Goal: Transaction & Acquisition: Purchase product/service

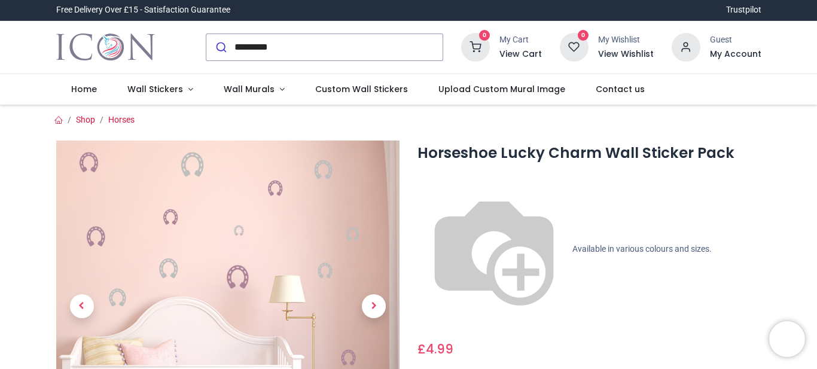
type input "**********"
click at [220, 47] on icon "submit" at bounding box center [221, 47] width 12 height 12
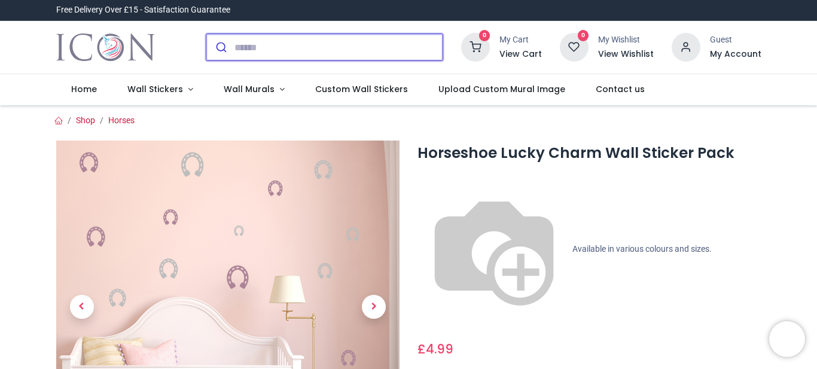
click at [235, 43] on input "search" at bounding box center [339, 47] width 208 height 26
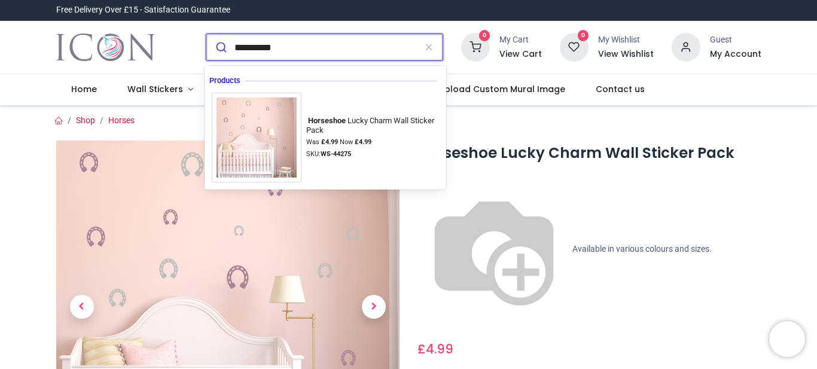
type input "**********"
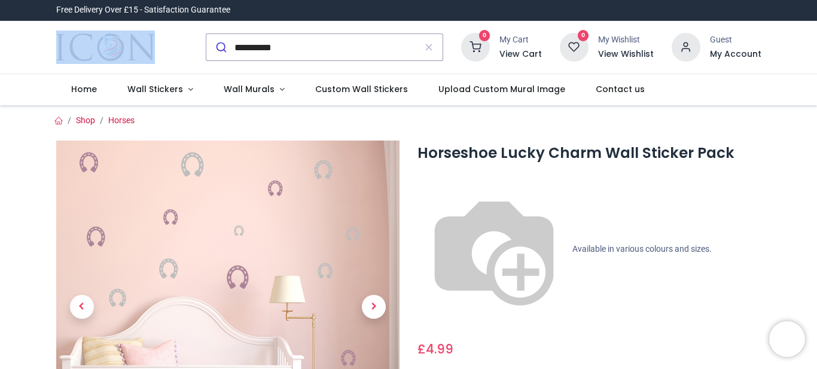
drag, startPoint x: 186, startPoint y: 51, endPoint x: 217, endPoint y: 51, distance: 31.1
click at [217, 51] on div "**********" at bounding box center [409, 47] width 724 height 53
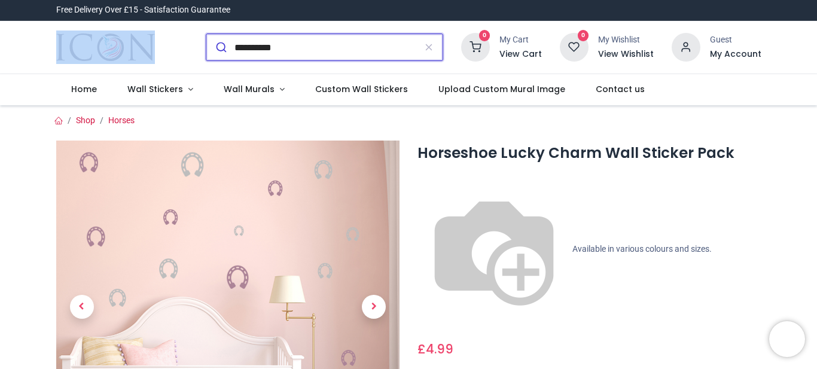
click at [216, 51] on icon "submit" at bounding box center [221, 47] width 12 height 12
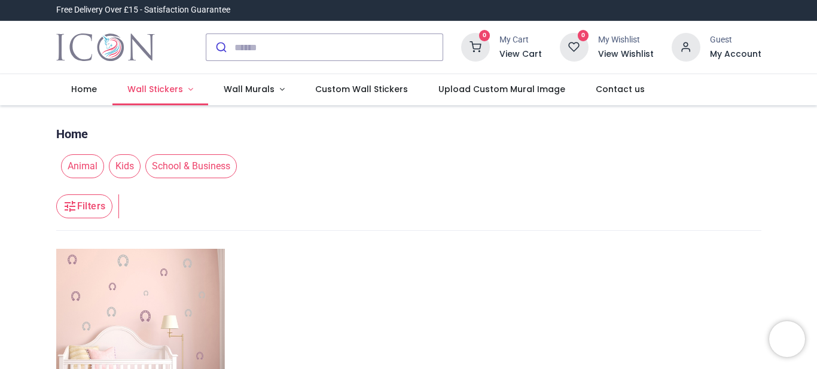
click at [156, 87] on span "Wall Stickers" at bounding box center [155, 89] width 56 height 12
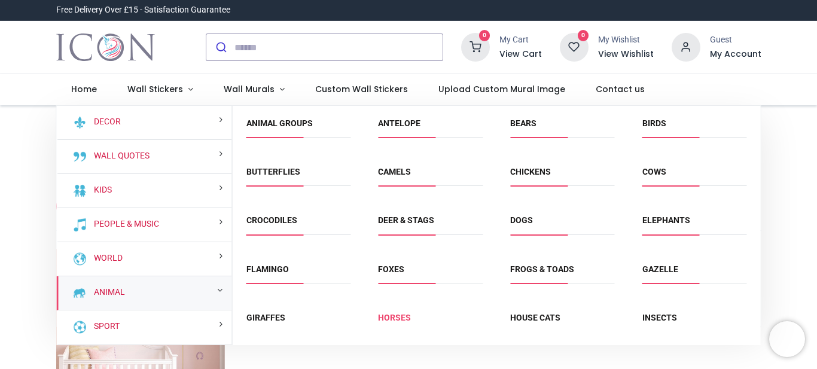
click at [394, 314] on link "Horses" at bounding box center [394, 318] width 33 height 10
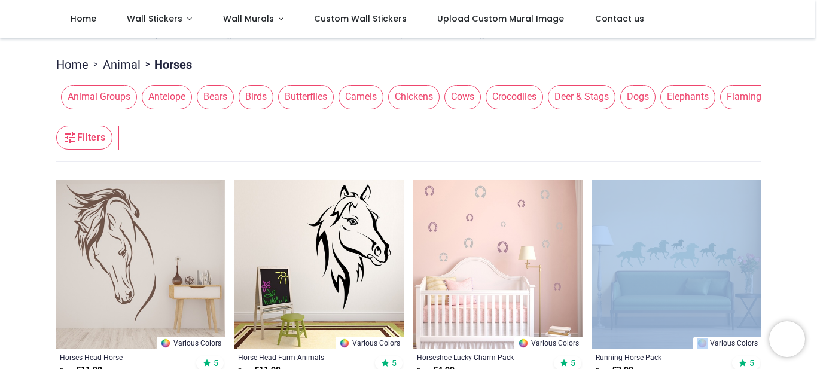
scroll to position [120, 0]
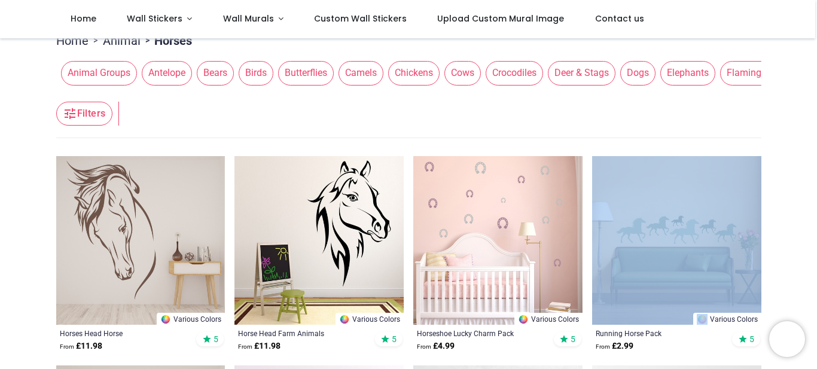
click at [92, 115] on button "Filters" at bounding box center [84, 114] width 56 height 24
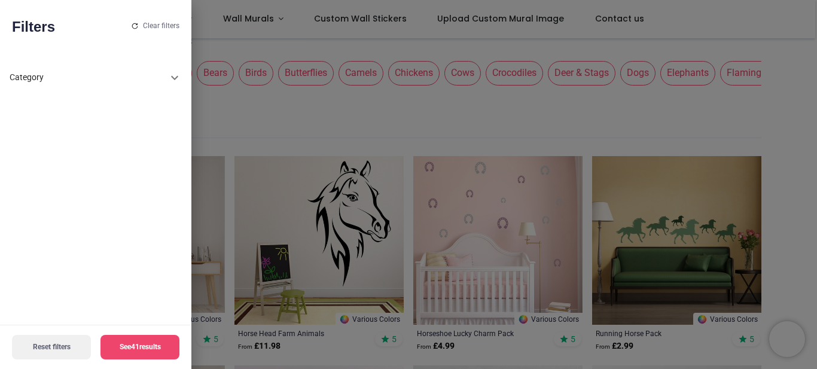
click at [212, 107] on div at bounding box center [408, 184] width 817 height 369
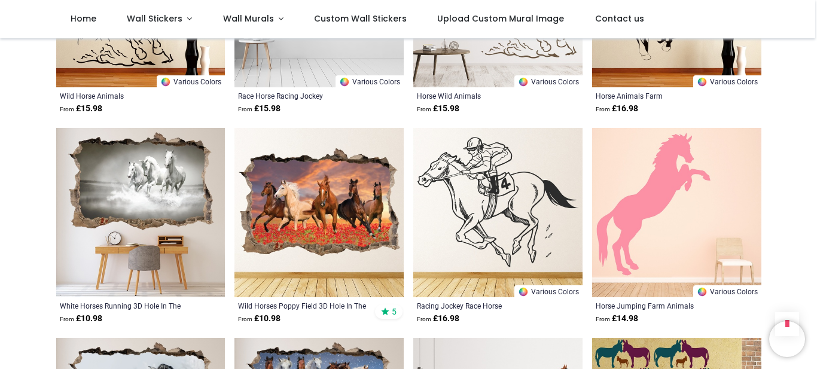
scroll to position [1221, 0]
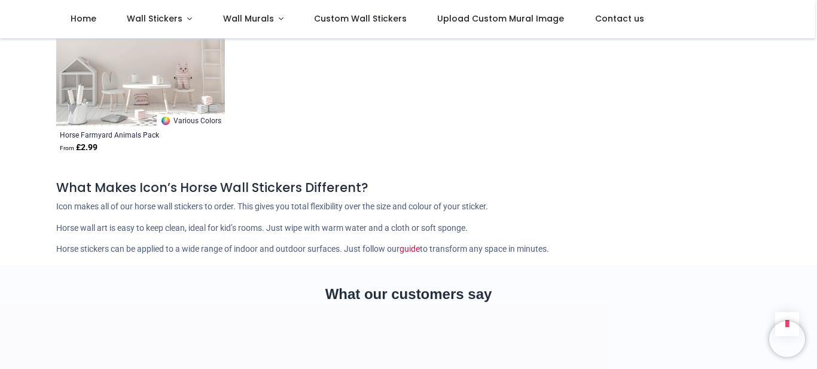
scroll to position [2466, 0]
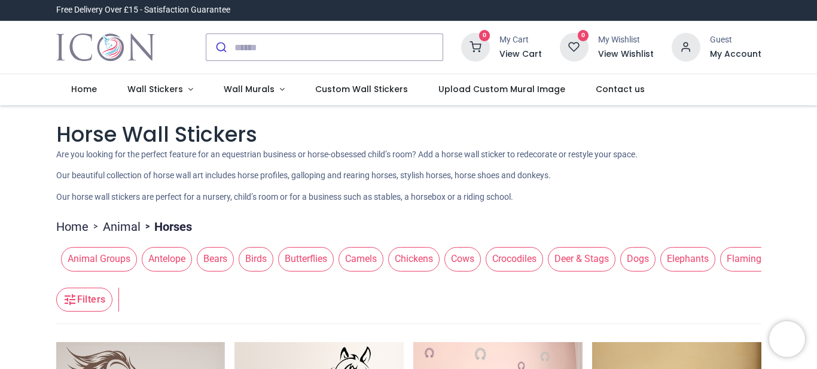
click at [634, 261] on span "Dogs" at bounding box center [638, 259] width 35 height 24
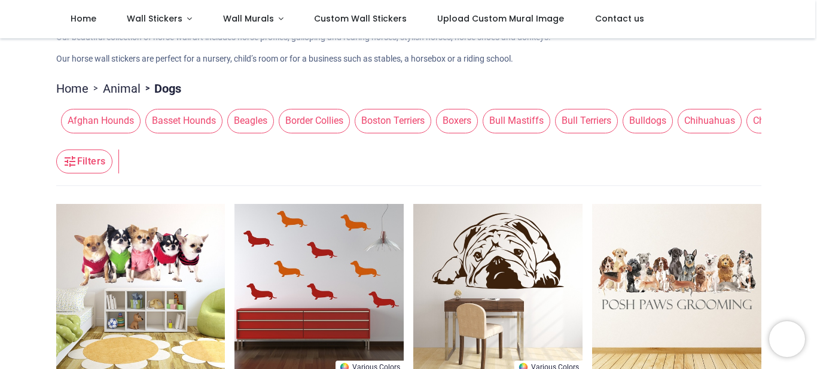
scroll to position [96, 0]
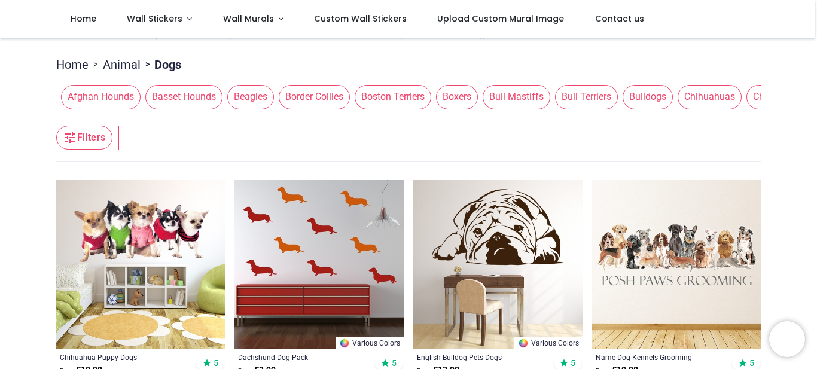
click at [276, 115] on header "Filters Filters" at bounding box center [409, 138] width 706 height 48
click at [281, 115] on header "Filters Filters" at bounding box center [409, 138] width 706 height 48
click at [297, 116] on header "Filters Filters" at bounding box center [409, 138] width 706 height 48
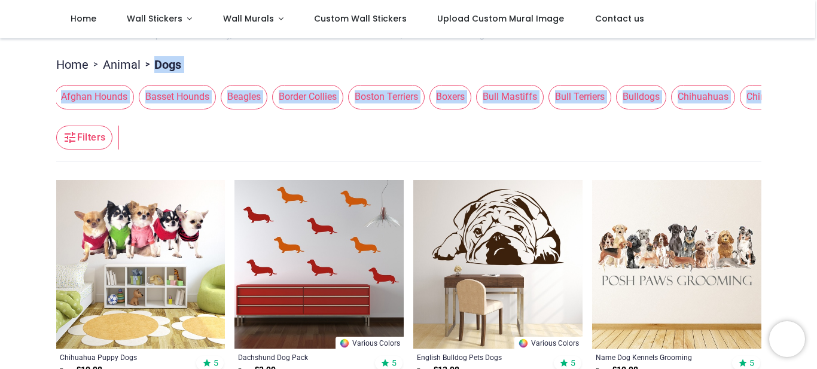
drag, startPoint x: 760, startPoint y: 80, endPoint x: 669, endPoint y: 51, distance: 95.4
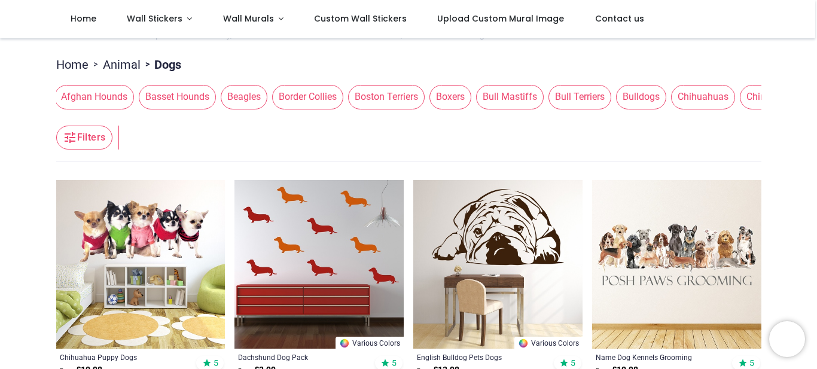
click at [95, 133] on button "Filters" at bounding box center [84, 138] width 56 height 24
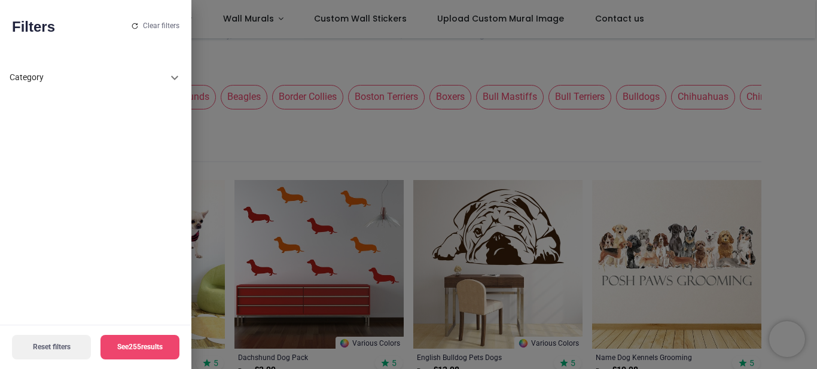
click at [173, 75] on icon at bounding box center [175, 78] width 14 height 14
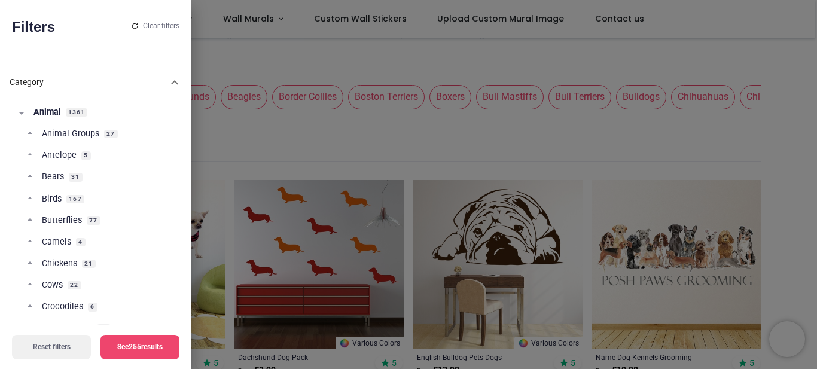
scroll to position [238, 0]
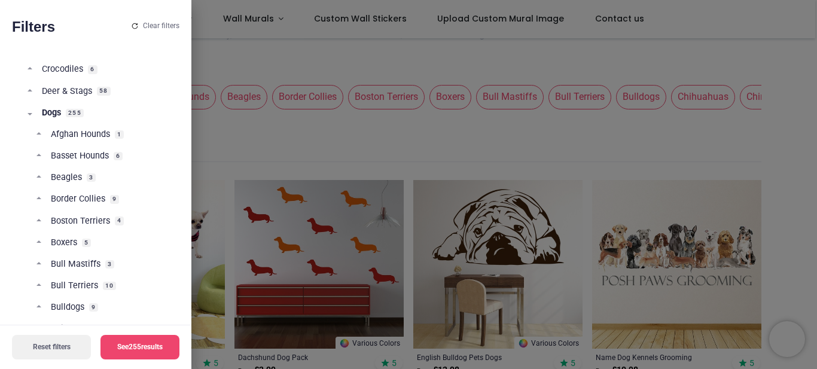
click at [187, 147] on div "Category Animal 1361 Animal Groups 27 Antelope 5 Bears 31 Birds 167 Butterflies…" at bounding box center [96, 190] width 192 height 272
click at [189, 148] on div "Category Animal 1361 Animal Groups 27 Antelope 5 Bears 31 Birds 167 Butterflies…" at bounding box center [96, 190] width 192 height 272
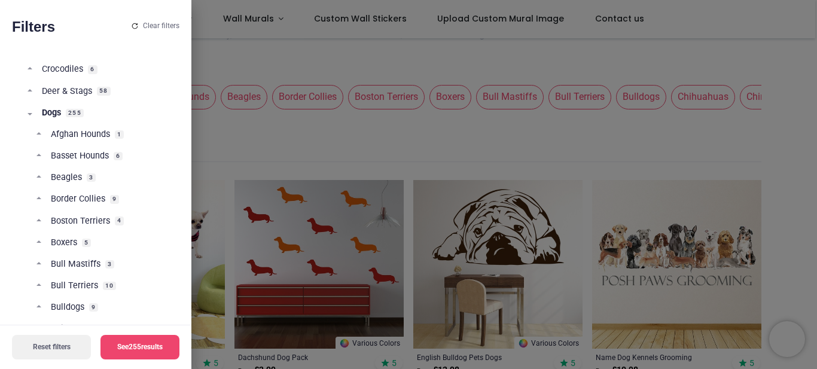
click at [187, 155] on div "Category Animal 1361 Animal Groups 27 Antelope 5 Bears 31 Birds 167 Butterflies…" at bounding box center [96, 190] width 192 height 272
click at [189, 133] on div "Category Animal 1361 Animal Groups 27 Antelope 5 Bears 31 Birds 167 Butterflies…" at bounding box center [96, 189] width 192 height 272
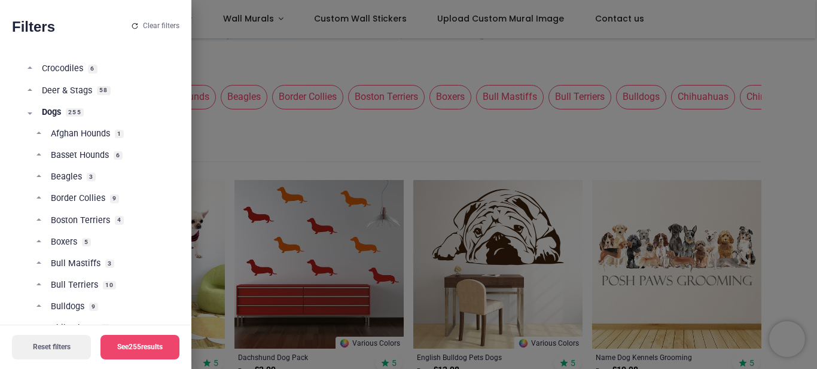
click at [189, 133] on div "Category Animal 1361 Animal Groups 27 Antelope 5 Bears 31 Birds 167 Butterflies…" at bounding box center [96, 189] width 192 height 272
click at [189, 136] on div "Category Animal 1361 Animal Groups 27 Antelope 5 Bears 31 Birds 167 Butterflies…" at bounding box center [96, 189] width 192 height 272
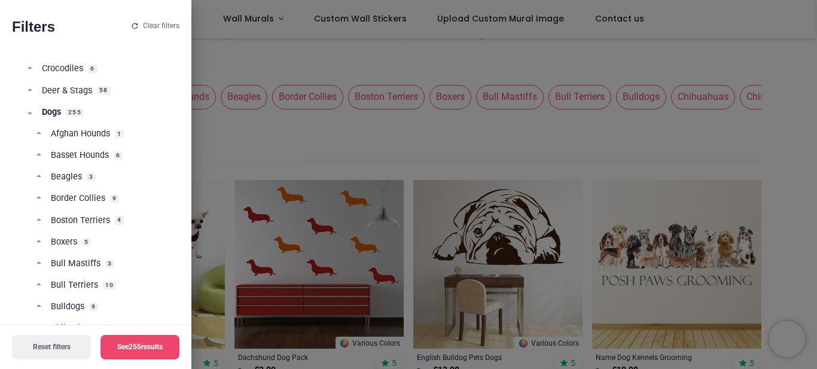
scroll to position [476, 0]
click at [76, 154] on span "Dalmatians" at bounding box center [73, 156] width 44 height 12
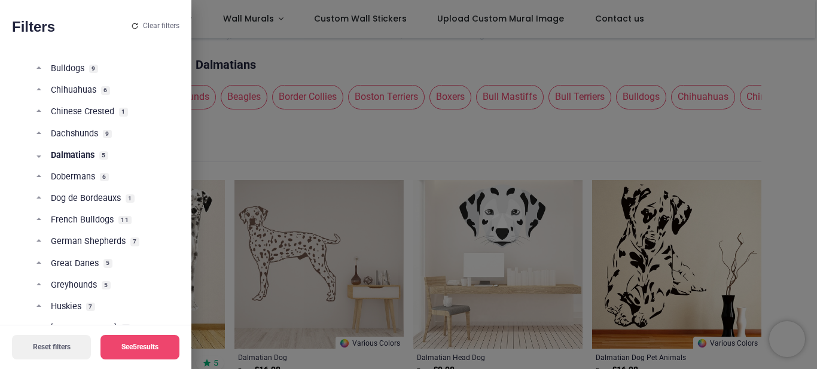
click at [150, 340] on button "See 5 results" at bounding box center [140, 347] width 79 height 25
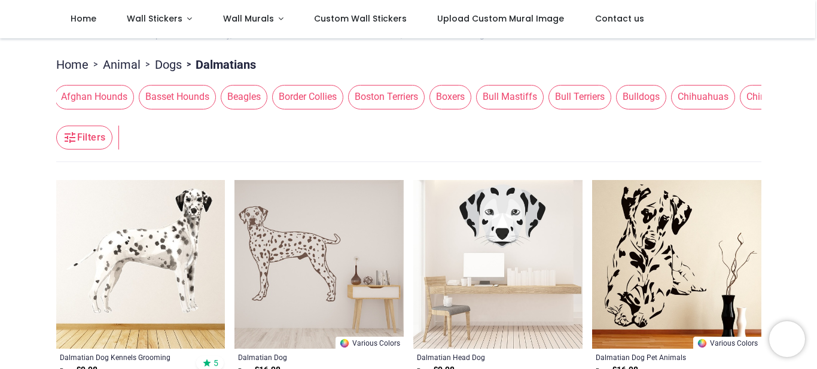
click at [814, 363] on div "Pricelist : Public Pricelist Public Pricelist Horse Wall Stickers Home > Animal…" at bounding box center [408, 320] width 817 height 755
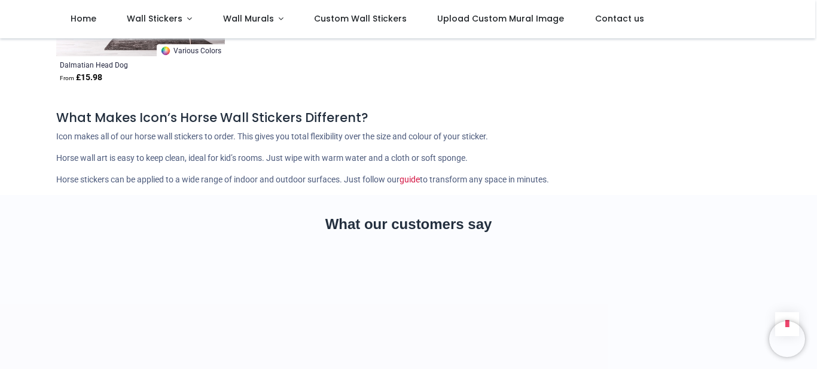
scroll to position [646, 0]
